Goal: Check status: Check status

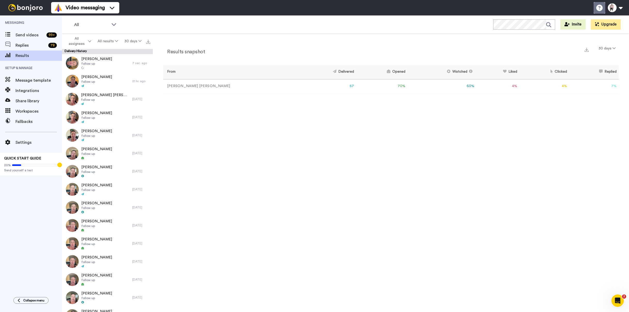
click at [597, 8] on icon at bounding box center [599, 8] width 6 height 6
click at [611, 300] on div "Open Intercom Messenger" at bounding box center [616, 300] width 17 height 17
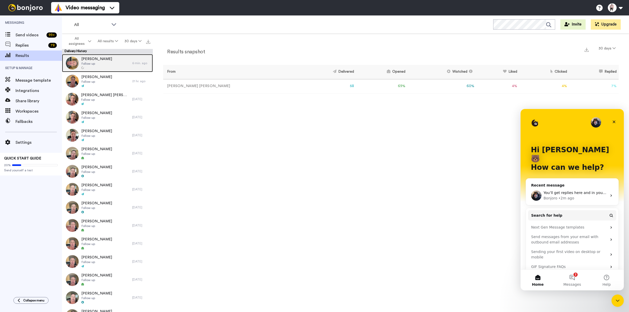
click at [85, 63] on span "follow up" at bounding box center [96, 64] width 31 height 4
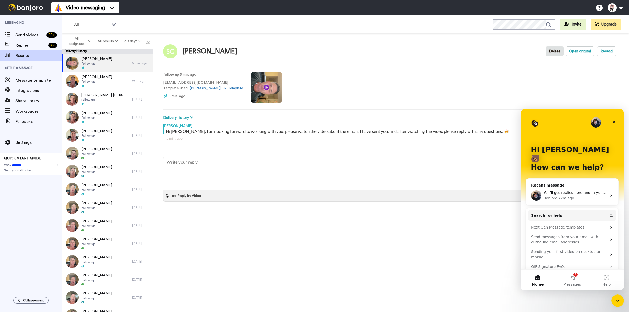
click at [251, 96] on video at bounding box center [266, 87] width 31 height 31
click at [586, 52] on button "Open original" at bounding box center [579, 51] width 28 height 10
click at [251, 94] on video at bounding box center [266, 87] width 31 height 31
click at [98, 82] on span "follow up" at bounding box center [96, 82] width 31 height 4
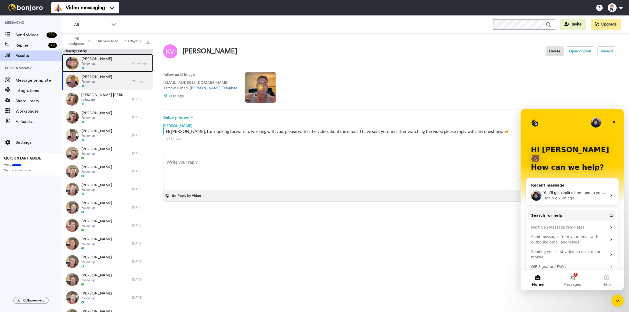
click at [106, 68] on div at bounding box center [96, 68] width 31 height 4
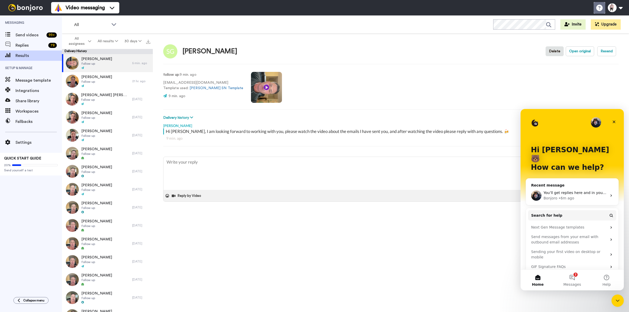
click at [599, 8] on icon at bounding box center [599, 8] width 6 height 6
type textarea "x"
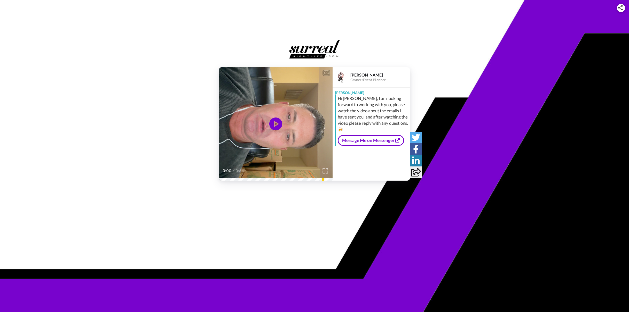
click at [323, 170] on img at bounding box center [325, 170] width 5 height 5
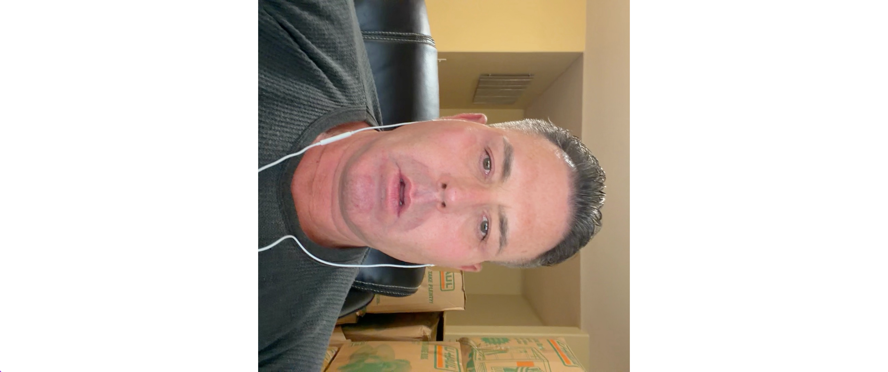
click at [628, 245] on video at bounding box center [444, 186] width 888 height 372
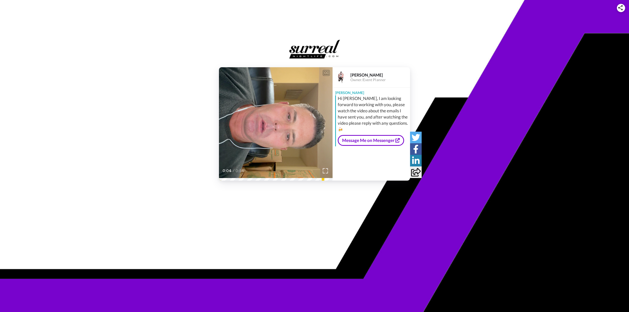
click at [237, 160] on span "Sylvestter this is Brian Pfeiffer, the owner of exploring las vegas.com." at bounding box center [275, 161] width 111 height 11
